Goal: Task Accomplishment & Management: Use online tool/utility

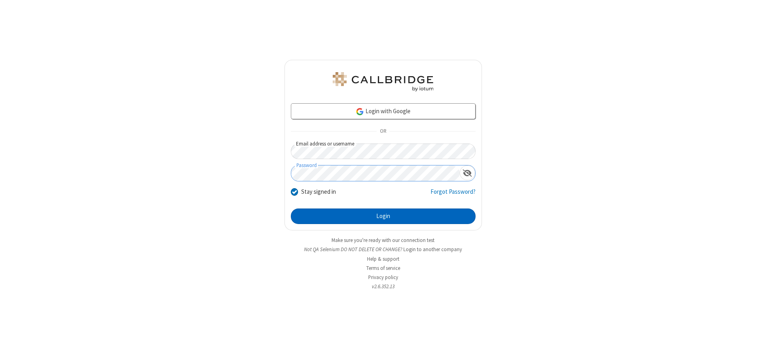
click at [383, 216] on button "Login" at bounding box center [383, 217] width 185 height 16
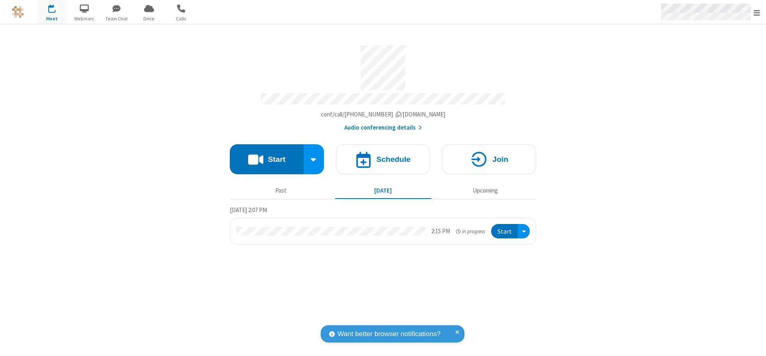
click at [757, 12] on span "Open menu" at bounding box center [757, 13] width 6 height 8
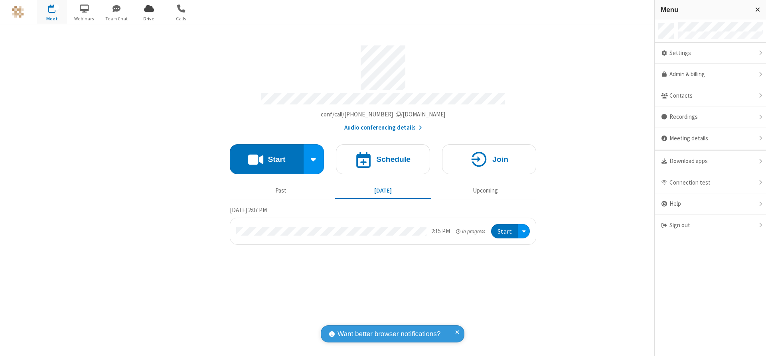
click at [149, 18] on span "Drive" at bounding box center [149, 18] width 30 height 7
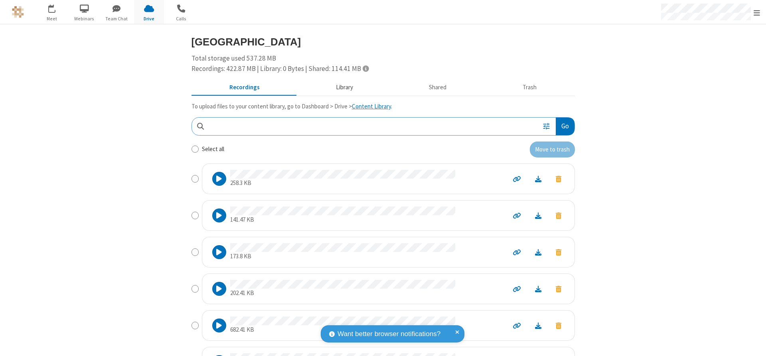
click at [340, 87] on button "Library" at bounding box center [344, 87] width 93 height 15
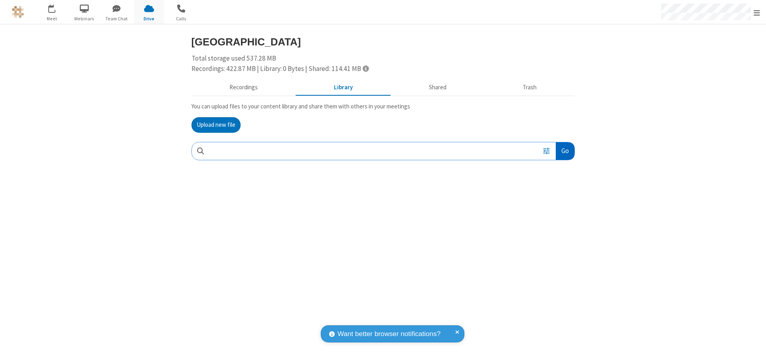
click at [564, 151] on button "Go" at bounding box center [565, 151] width 18 height 18
click at [216, 125] on button "Upload new file" at bounding box center [215, 125] width 49 height 16
